Goal: Task Accomplishment & Management: Manage account settings

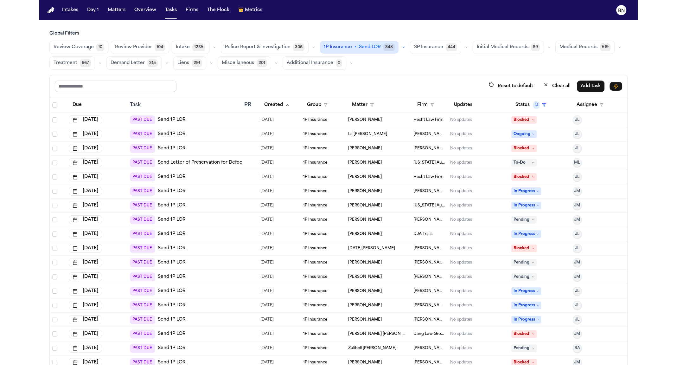
scroll to position [3, 0]
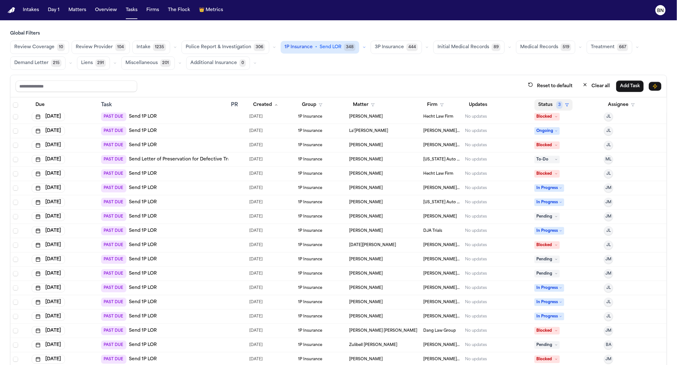
click at [556, 105] on span "3" at bounding box center [559, 105] width 6 height 8
click at [137, 80] on div "Reset to default Clear all Add Task Due Task PR Created Group Matter Firm Updat…" at bounding box center [338, 234] width 657 height 318
click at [578, 46] on icon "button" at bounding box center [580, 47] width 4 height 4
click at [550, 59] on button "Medical Records 415" at bounding box center [547, 63] width 63 height 13
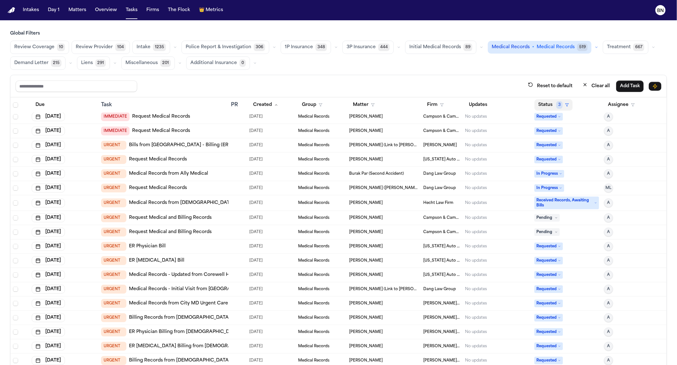
click at [547, 108] on button "Status 3" at bounding box center [553, 104] width 38 height 11
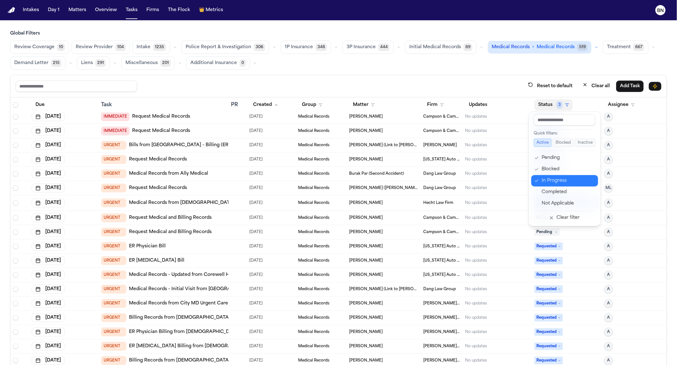
click at [560, 177] on div "In Progress" at bounding box center [568, 181] width 53 height 8
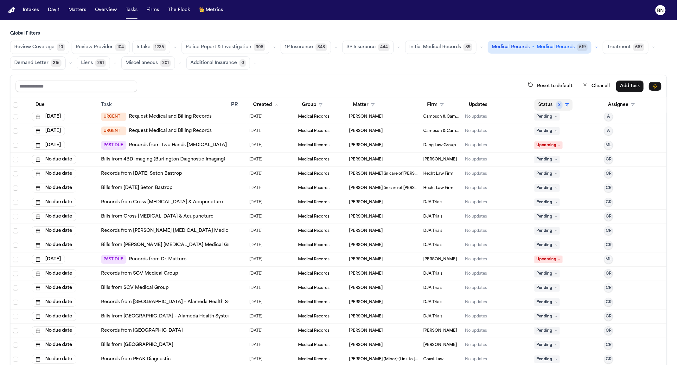
click at [551, 103] on button "Status 2" at bounding box center [553, 104] width 38 height 11
click at [488, 92] on div "Reset to default Clear all Add Task Due Task PR Created Group Matter Firm Updat…" at bounding box center [338, 234] width 657 height 318
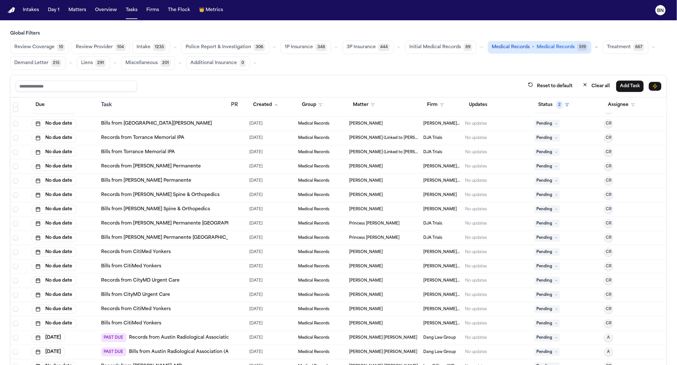
scroll to position [317, 0]
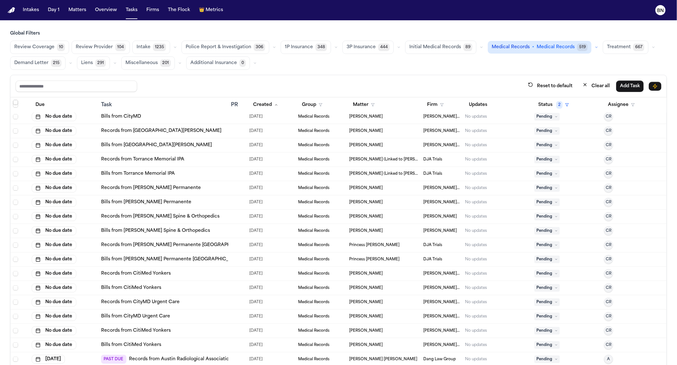
click at [15, 100] on span "Select row" at bounding box center [15, 102] width 5 height 5
click at [336, 75] on div "1 of 194 selected. Change Assignee Change Status Start Bland Call Workflow Canc…" at bounding box center [338, 86] width 656 height 22
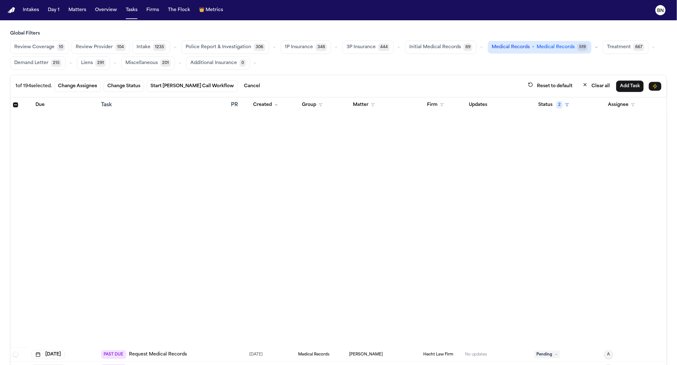
scroll to position [2485, 0]
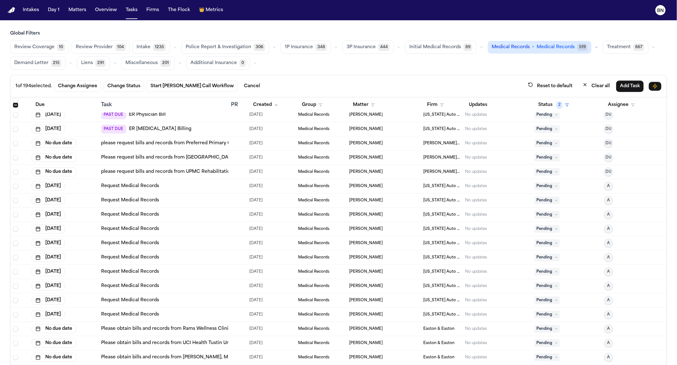
click at [272, 47] on icon "button" at bounding box center [274, 47] width 4 height 4
click at [173, 46] on icon "button" at bounding box center [175, 47] width 4 height 4
click at [168, 28] on main "Global Filters Review Coverage 10 Review Provider 104 Intake 1235 Police Report…" at bounding box center [338, 192] width 677 height 344
click at [123, 47] on span "104" at bounding box center [120, 47] width 10 height 8
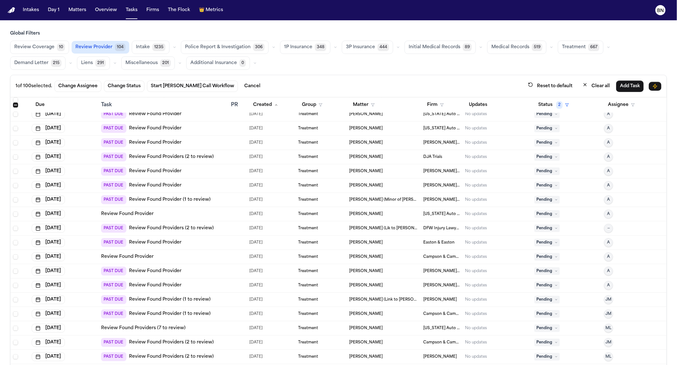
scroll to position [1174, 0]
click at [479, 45] on icon "button" at bounding box center [481, 47] width 4 height 4
click at [432, 39] on div "Global Filters Review Coverage 10 Review Provider 104 Intake 1235 Police Report…" at bounding box center [338, 49] width 657 height 39
click at [432, 44] on span "Initial Medical Records" at bounding box center [435, 47] width 52 height 6
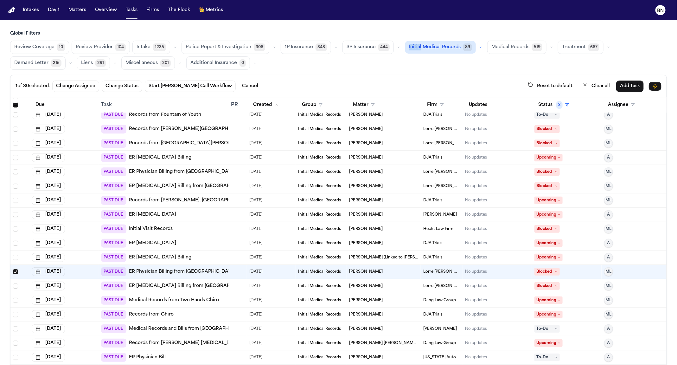
scroll to position [14, 0]
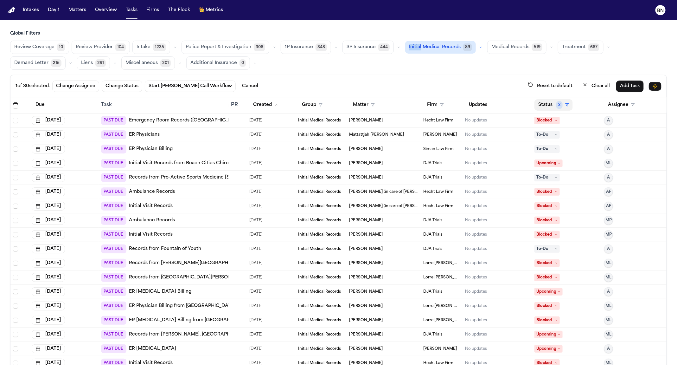
click at [547, 105] on button "Status 2" at bounding box center [553, 104] width 38 height 11
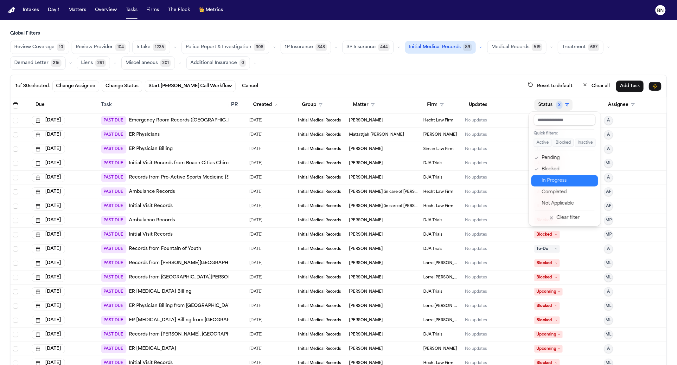
click at [563, 184] on button "In Progress" at bounding box center [564, 180] width 67 height 11
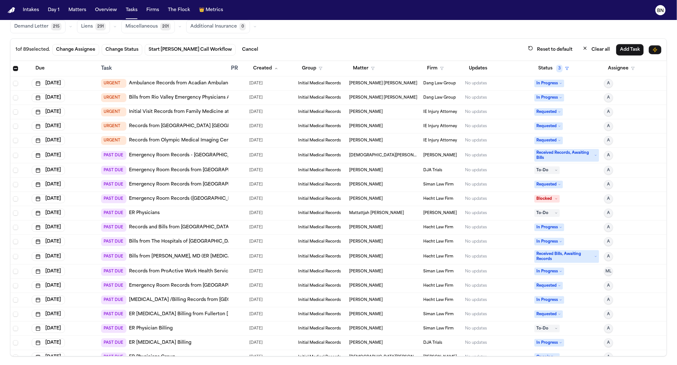
scroll to position [0, 0]
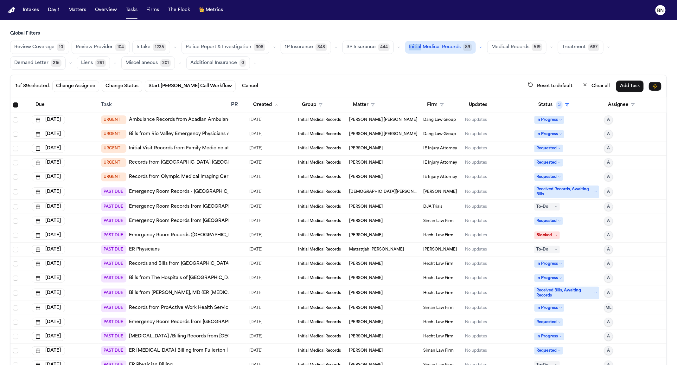
click at [477, 49] on button "button" at bounding box center [481, 47] width 8 height 8
click at [475, 54] on div "Review Coverage 10 Review Provider 104 Intake 1235 Police Report & Investigatio…" at bounding box center [338, 55] width 657 height 29
click at [395, 46] on button "button" at bounding box center [399, 47] width 8 height 8
click at [418, 75] on div "1 of 89 selected. Change Assignee Change Status Start Bland Call Workflow Cance…" at bounding box center [338, 86] width 656 height 22
click at [403, 76] on div "1 of 89 selected. Change Assignee Change Status Start Bland Call Workflow Cance…" at bounding box center [338, 86] width 656 height 22
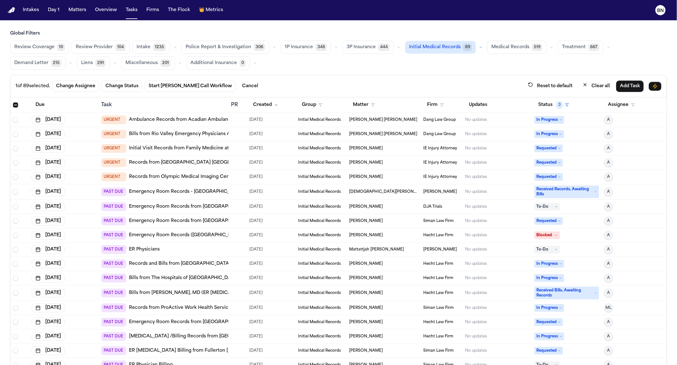
click at [172, 43] on button "button" at bounding box center [175, 47] width 8 height 8
click at [177, 29] on main "Global Filters Review Coverage 10 Review Provider 104 Intake 1235 Retainer Agre…" at bounding box center [338, 192] width 677 height 344
click at [108, 47] on span "Review Provider" at bounding box center [94, 47] width 37 height 6
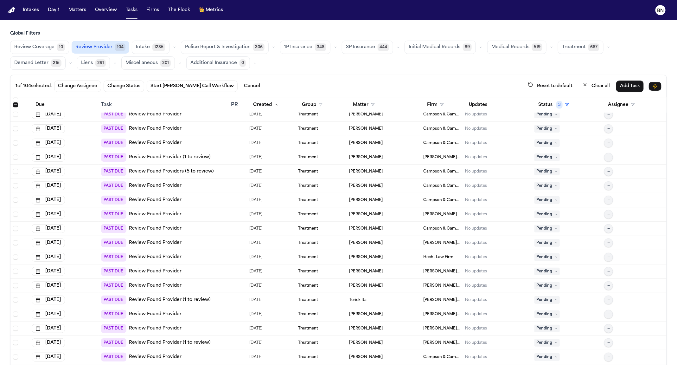
scroll to position [607, 0]
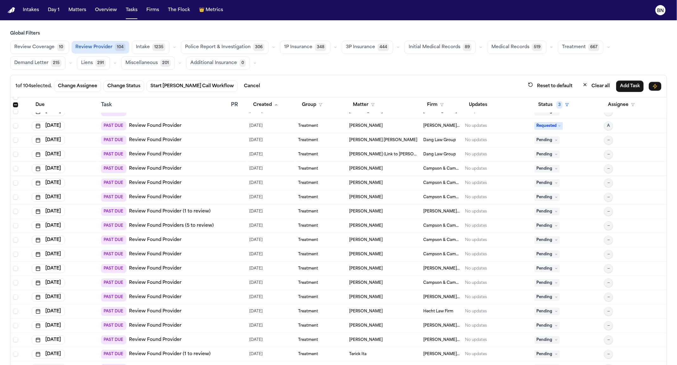
click at [218, 225] on div "PAST DUE Review Found Providers (5 to review)" at bounding box center [163, 225] width 125 height 9
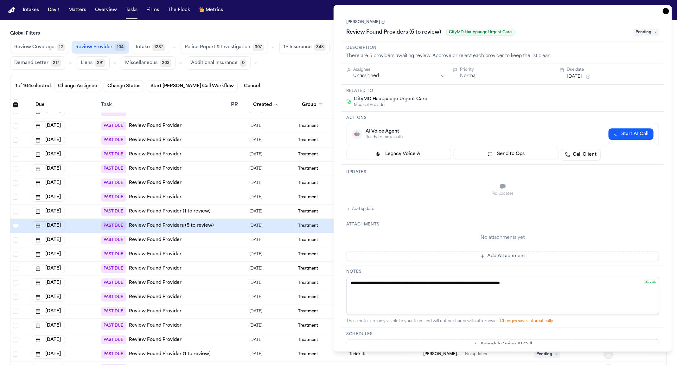
click at [368, 24] on link "[PERSON_NAME]" at bounding box center [366, 22] width 39 height 5
click at [300, 88] on div "1 of 104 selected. Change Assignee Change Status Start Bland Call Workflow Canc…" at bounding box center [339, 86] width 646 height 12
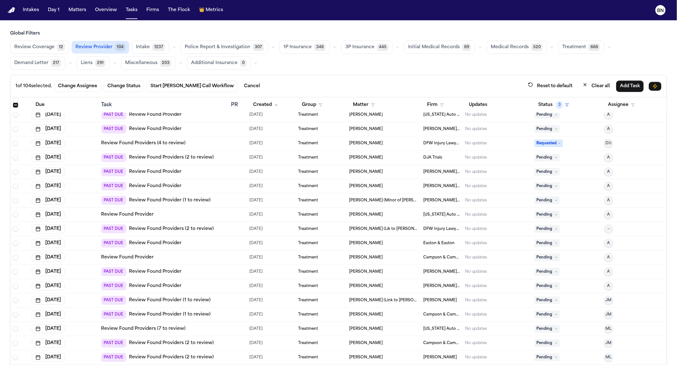
scroll to position [36, 0]
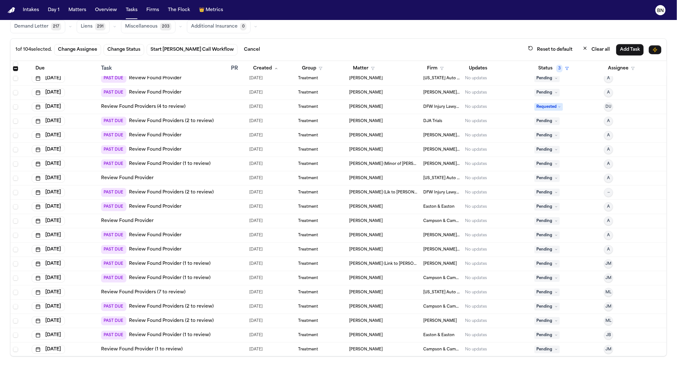
click at [177, 293] on link "Review Found Providers (7 to review)" at bounding box center [143, 292] width 85 height 6
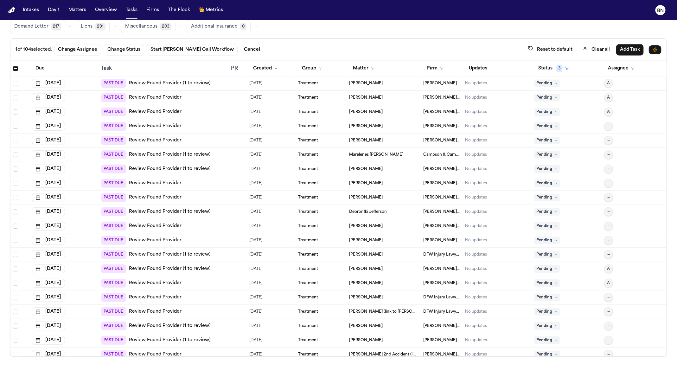
scroll to position [0, 0]
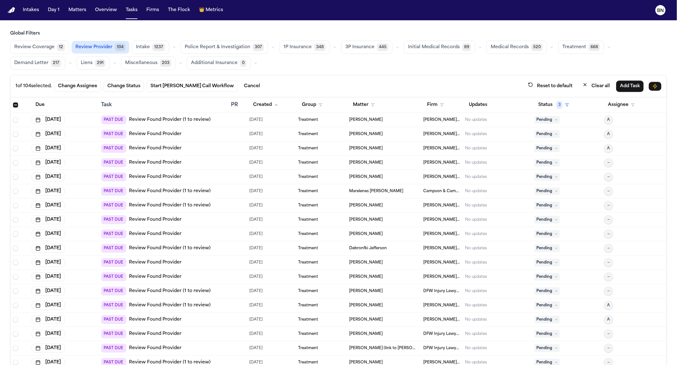
click at [170, 44] on button "button" at bounding box center [174, 47] width 8 height 8
click at [160, 91] on span "HIPAA Directive" at bounding box center [154, 93] width 36 height 6
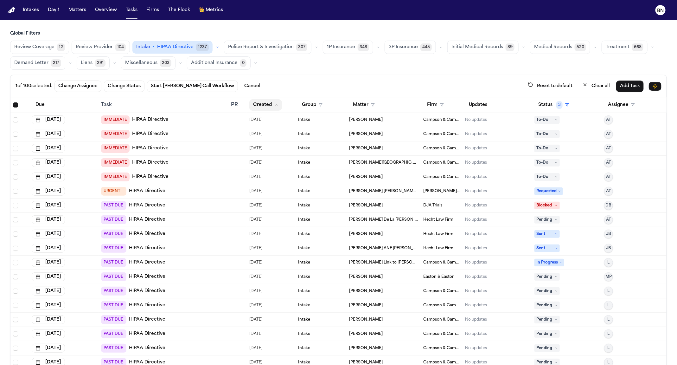
click at [265, 104] on button "Created" at bounding box center [265, 104] width 33 height 11
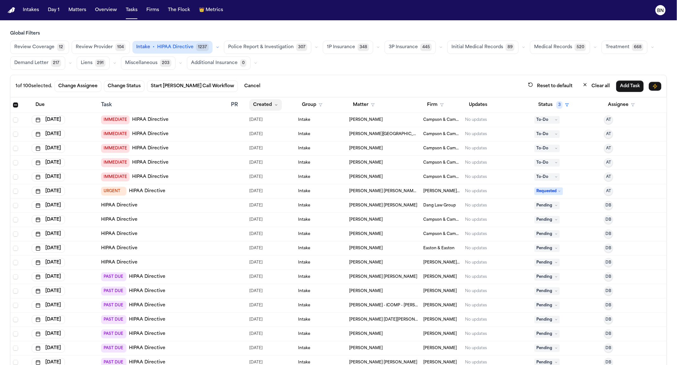
click at [267, 106] on button "Created" at bounding box center [265, 104] width 33 height 11
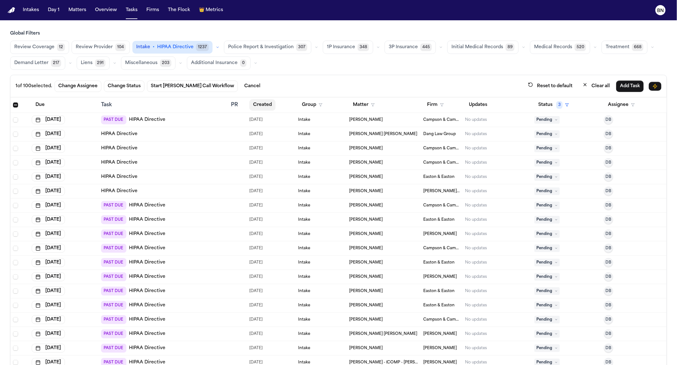
click at [268, 106] on button "Created" at bounding box center [262, 104] width 26 height 11
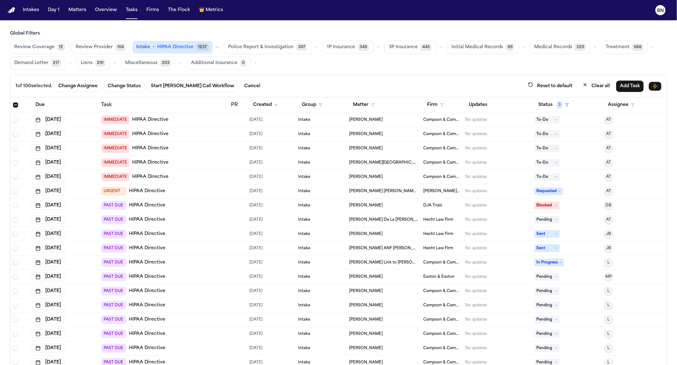
click at [190, 277] on div "PAST DUE HIPAA Directive" at bounding box center [163, 276] width 125 height 9
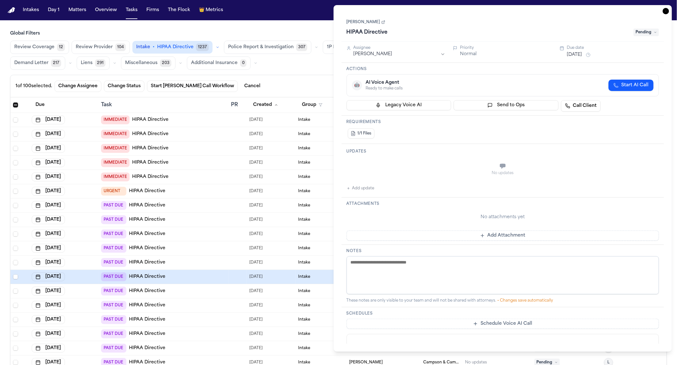
click at [368, 21] on link "Sheyda Shirazi" at bounding box center [366, 22] width 39 height 5
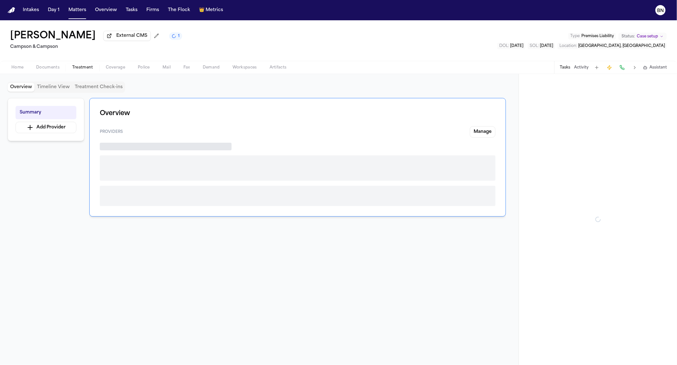
click at [73, 71] on span "button" at bounding box center [82, 71] width 29 height 1
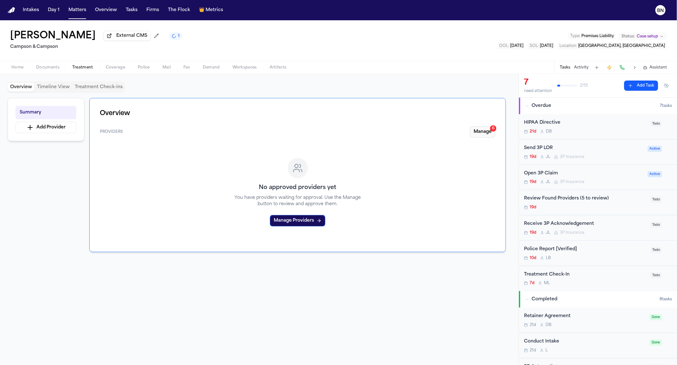
click at [490, 134] on button "Manage 6" at bounding box center [483, 131] width 26 height 11
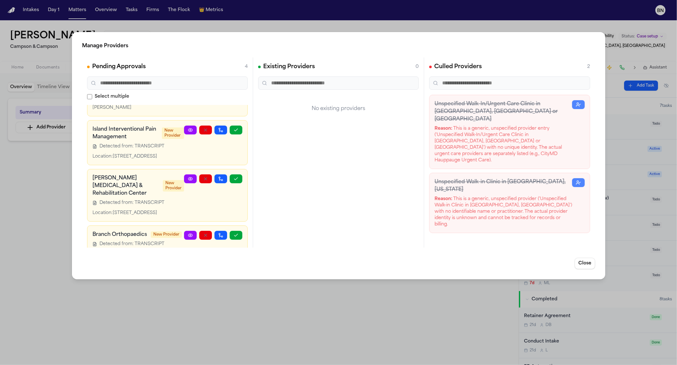
scroll to position [40, 0]
click at [133, 127] on h3 "Island Interventional Pain Management" at bounding box center [125, 132] width 66 height 15
click at [132, 146] on span "Detected from: TRANSCRIPT" at bounding box center [131, 146] width 65 height 6
click at [143, 146] on span "Detected from: TRANSCRIPT" at bounding box center [131, 146] width 65 height 6
click at [118, 146] on span "Detected from: TRANSCRIPT" at bounding box center [131, 146] width 65 height 6
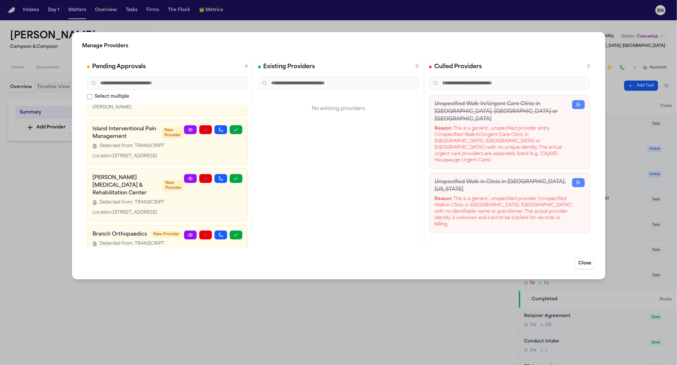
scroll to position [73, 0]
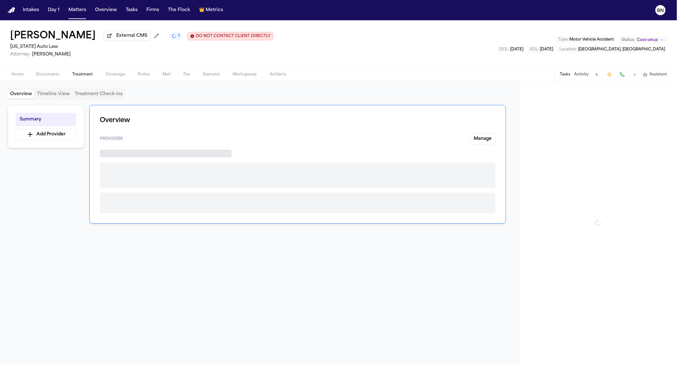
click at [78, 73] on span "Treatment" at bounding box center [82, 74] width 21 height 5
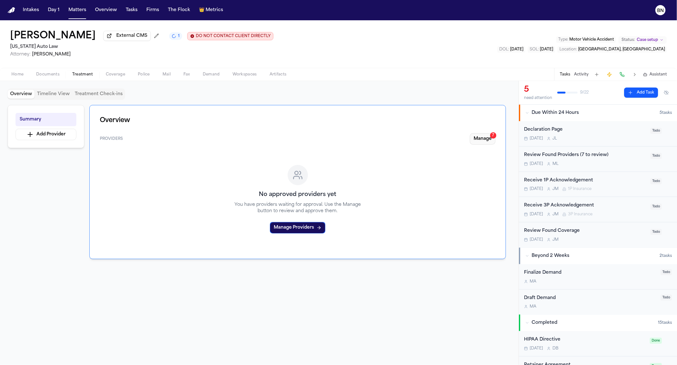
click at [484, 140] on button "Manage 7" at bounding box center [483, 138] width 26 height 11
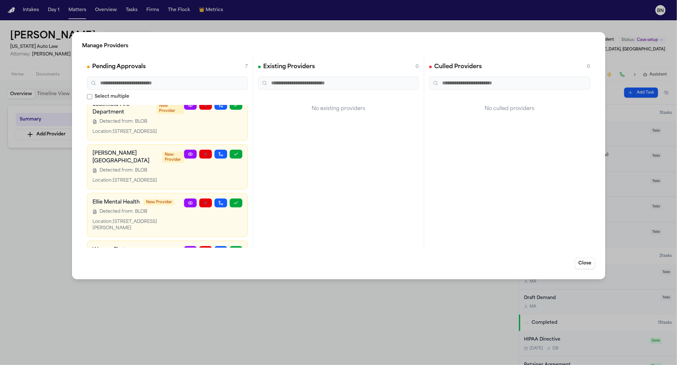
scroll to position [230, 0]
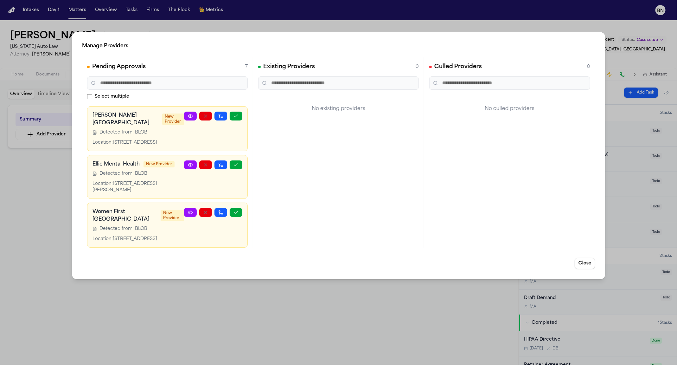
click at [43, 200] on div "Manage Providers Pending Approvals 7 Select multiple Michigan Orthopaedic Surge…" at bounding box center [338, 182] width 677 height 365
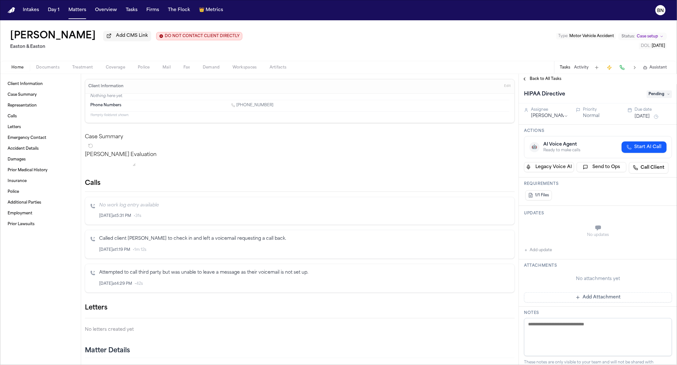
click at [535, 84] on div "Back to All Tasks" at bounding box center [598, 79] width 158 height 10
click at [535, 80] on span "Back to All Tasks" at bounding box center [546, 78] width 32 height 5
